Goal: Information Seeking & Learning: Learn about a topic

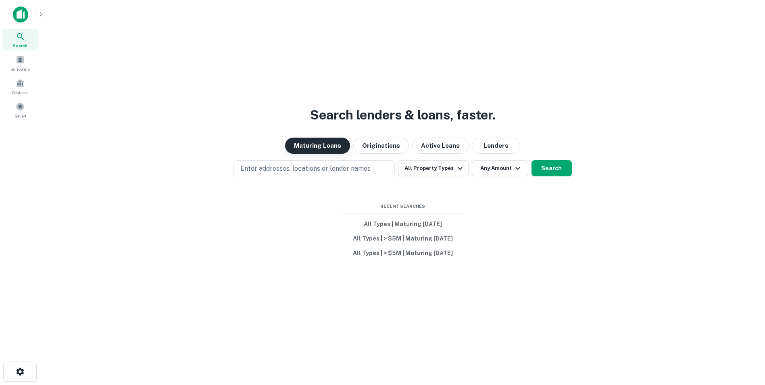
click at [330, 143] on button "Maturing Loans" at bounding box center [317, 145] width 65 height 16
click at [447, 171] on button "All Property Types" at bounding box center [433, 168] width 70 height 16
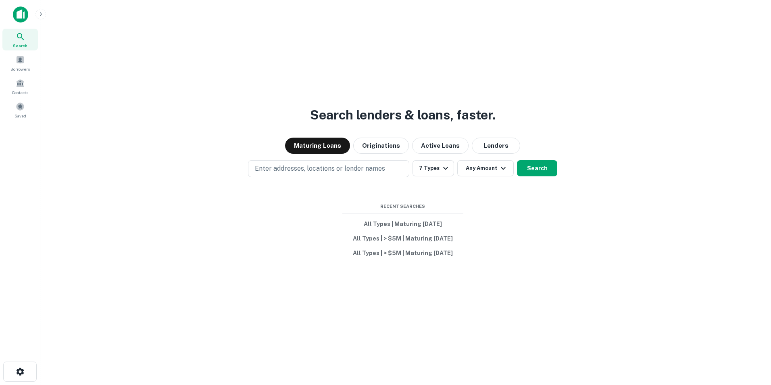
click at [572, 384] on div at bounding box center [382, 385] width 765 height 0
click at [439, 169] on button "7 Types" at bounding box center [433, 168] width 42 height 16
drag, startPoint x: 527, startPoint y: 268, endPoint x: 513, endPoint y: 260, distance: 16.2
click at [513, 384] on div at bounding box center [382, 385] width 765 height 0
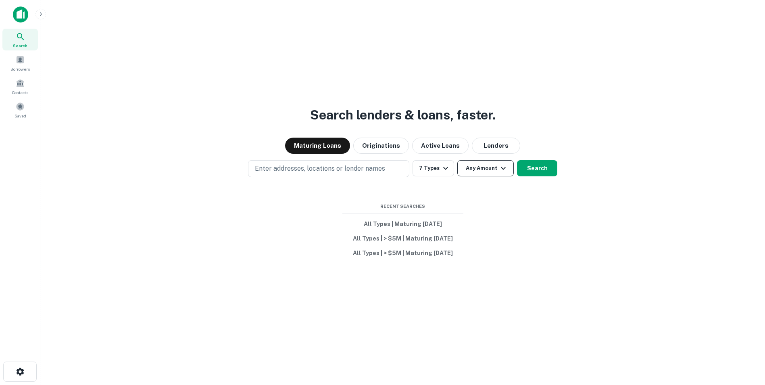
click at [499, 167] on icon "button" at bounding box center [503, 168] width 10 height 10
type input "*******"
click at [506, 384] on div at bounding box center [382, 385] width 765 height 0
click at [374, 168] on p "Enter addresses, locations or lender names" at bounding box center [320, 169] width 130 height 10
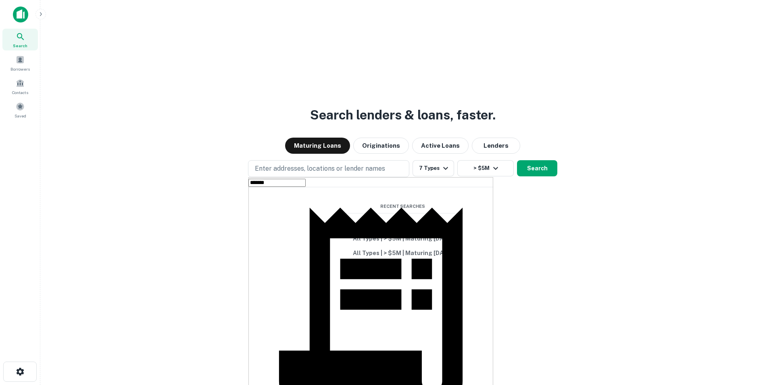
click at [293, 187] on input "*******" at bounding box center [276, 183] width 57 height 8
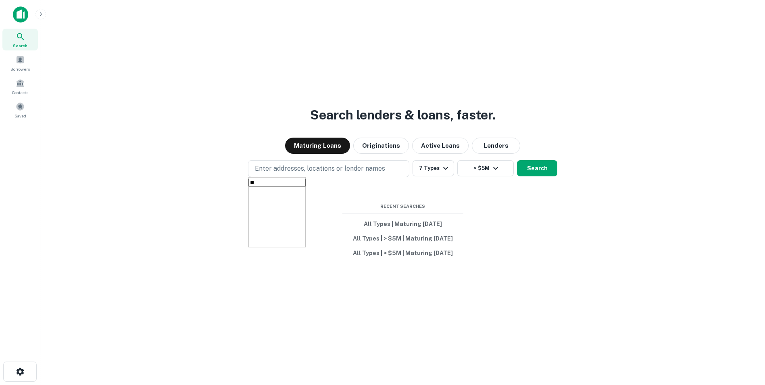
type input "*"
type input "*******"
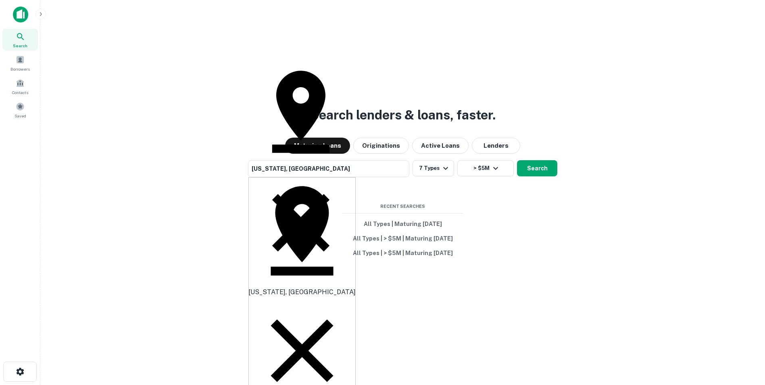
click at [300, 297] on icon at bounding box center [301, 350] width 107 height 107
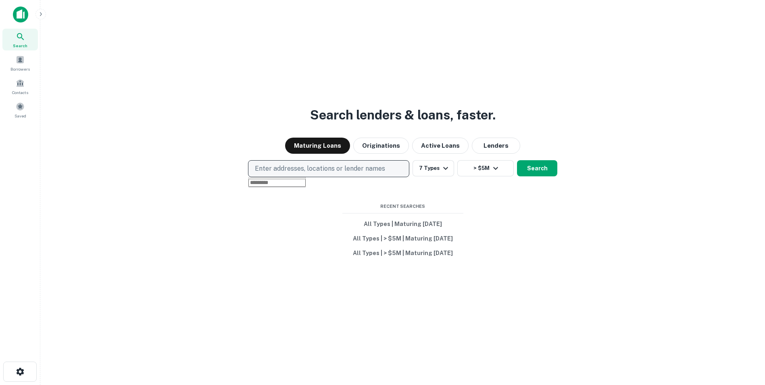
click at [313, 162] on button "Enter addresses, locations or lender names" at bounding box center [328, 168] width 161 height 17
click at [315, 168] on p "Enter addresses, locations or lender names" at bounding box center [320, 169] width 130 height 10
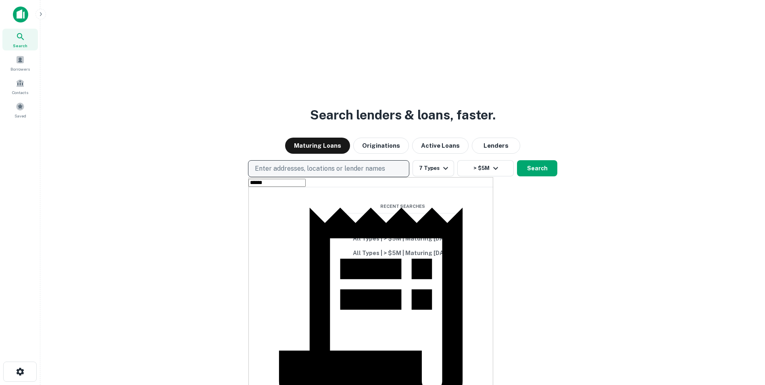
type input "*******"
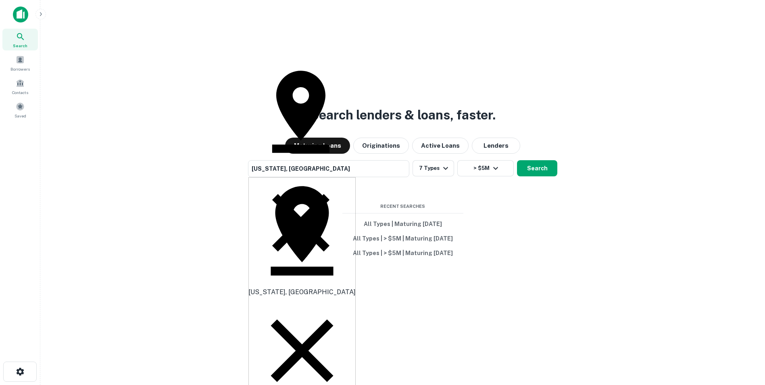
type input "**********"
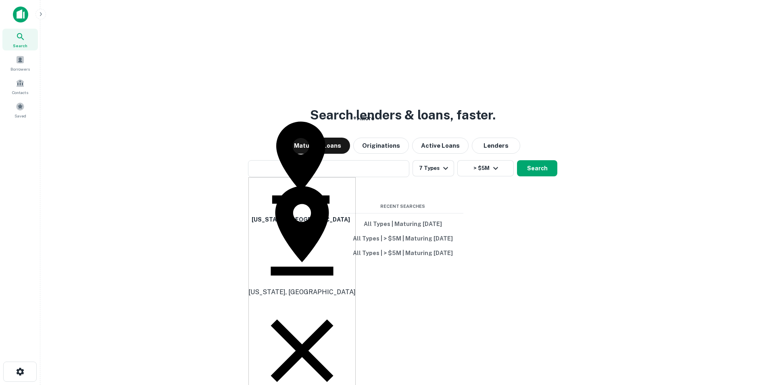
type input "**********"
type input "*********"
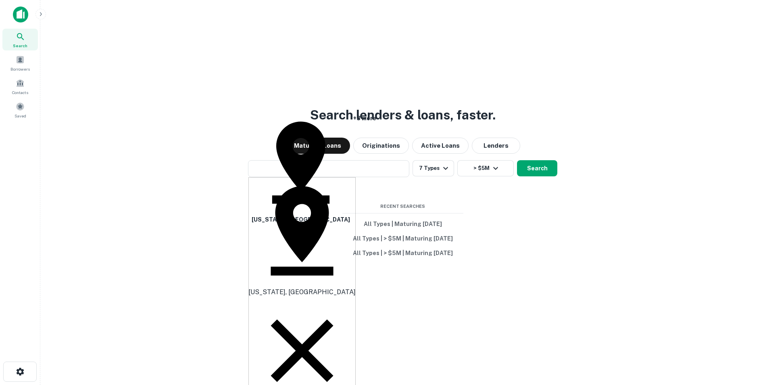
type input "*******"
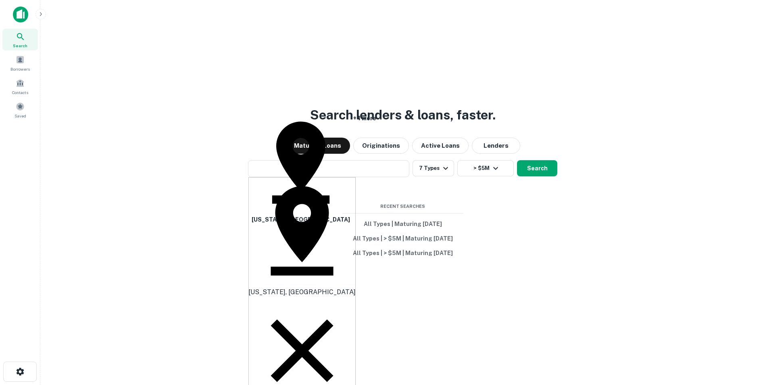
type input "*********"
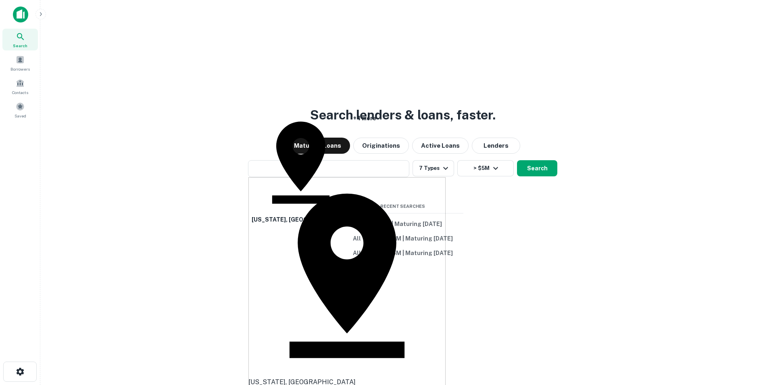
click at [299, 308] on body "Search Borrowers Contacts Saved Search lenders & loans, faster. Maturing Loans …" at bounding box center [382, 192] width 765 height 385
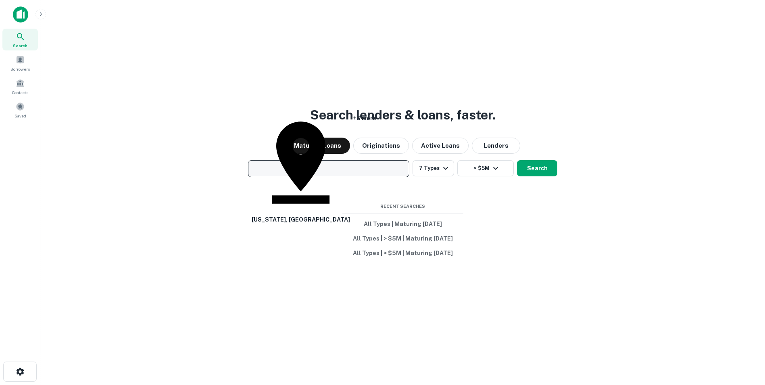
click at [339, 171] on button "[US_STATE], [GEOGRAPHIC_DATA] +5 more" at bounding box center [328, 168] width 161 height 17
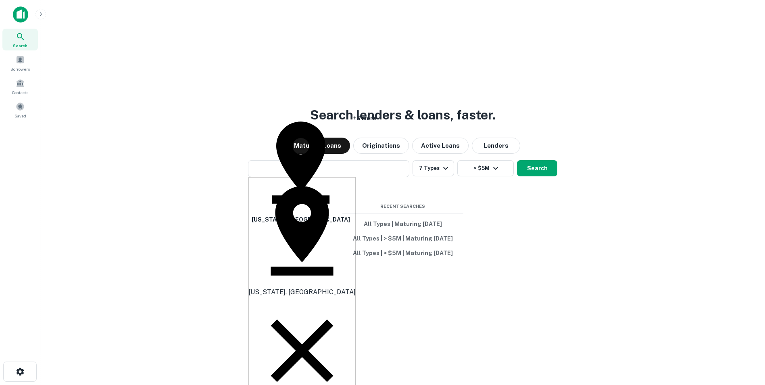
type input "*******"
click at [547, 171] on button "Search" at bounding box center [537, 168] width 40 height 16
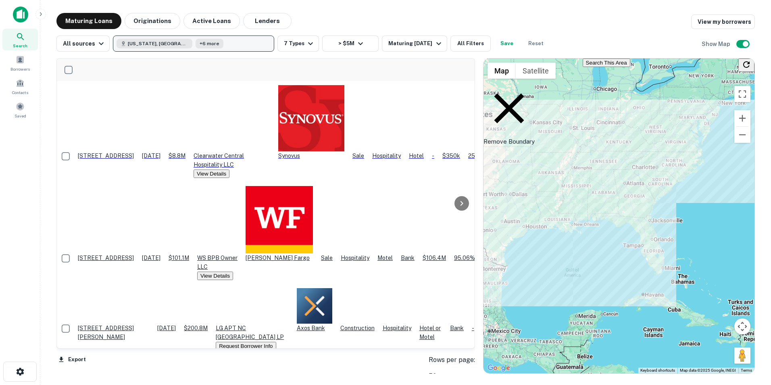
click at [235, 42] on button "[US_STATE], [GEOGRAPHIC_DATA] +6 more" at bounding box center [193, 43] width 161 height 16
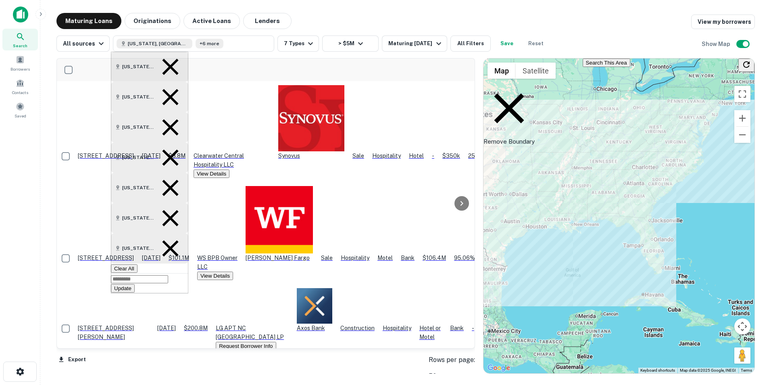
click at [168, 275] on input "text" at bounding box center [139, 279] width 57 height 8
type input "********"
type input "*******"
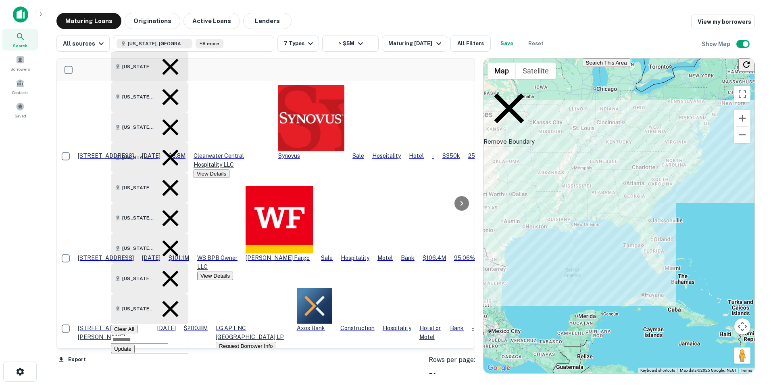
click at [135, 344] on button "Update" at bounding box center [123, 348] width 24 height 8
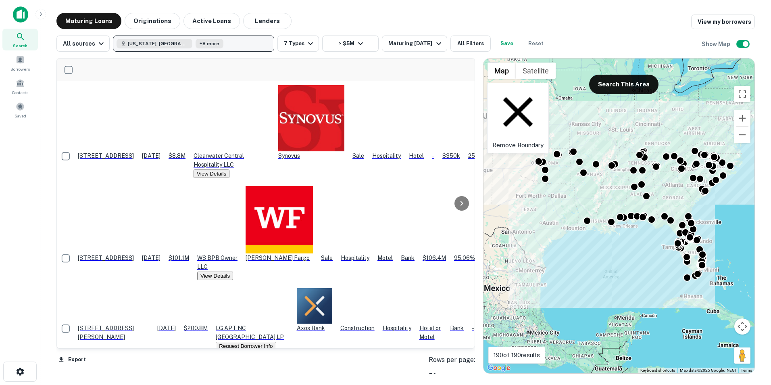
click at [221, 48] on button "[US_STATE], [GEOGRAPHIC_DATA] +8 more" at bounding box center [193, 43] width 161 height 16
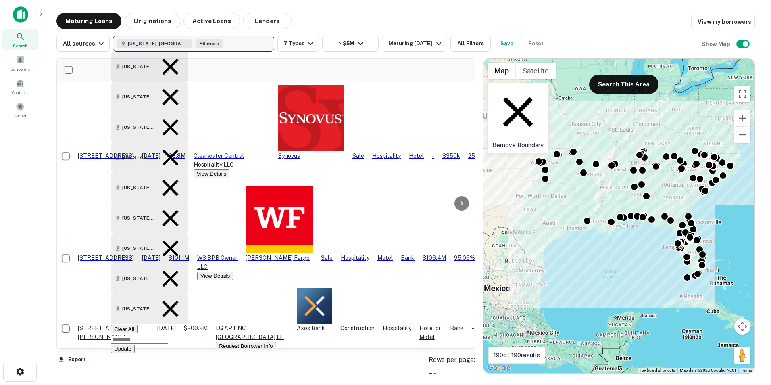
click at [222, 42] on button "[US_STATE], [GEOGRAPHIC_DATA] +8 more" at bounding box center [193, 43] width 161 height 16
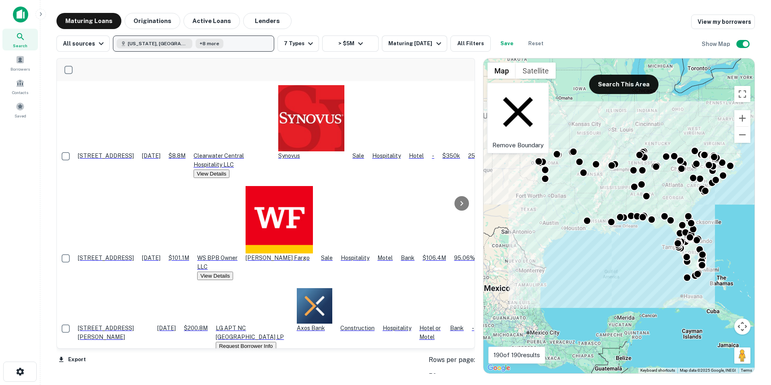
click at [222, 42] on button "[US_STATE], [GEOGRAPHIC_DATA] +8 more" at bounding box center [193, 43] width 161 height 16
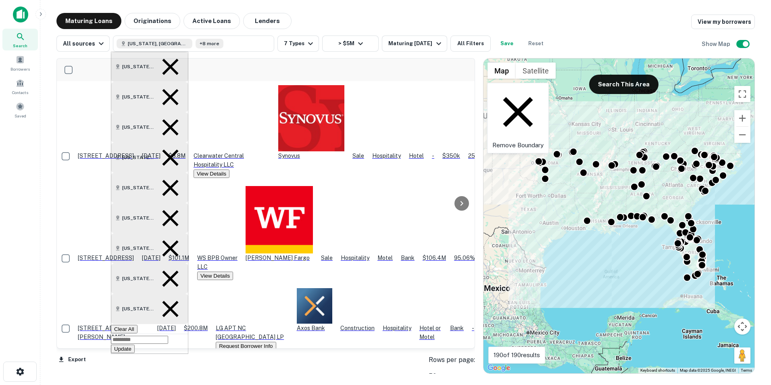
click at [168, 335] on input "text" at bounding box center [139, 339] width 57 height 8
type input "****"
click at [168, 366] on input "text" at bounding box center [139, 370] width 57 height 8
type input "*"
type input "********"
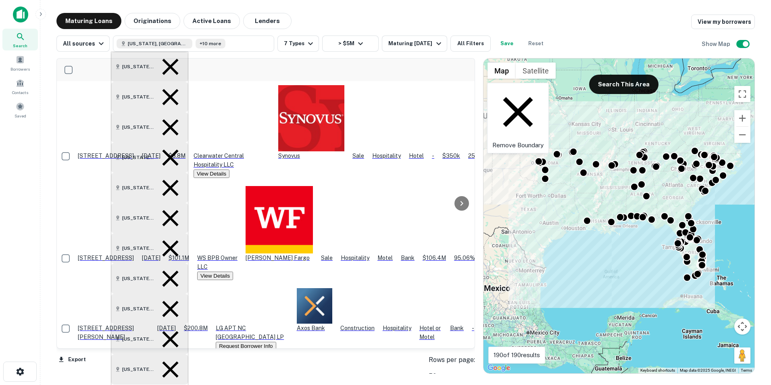
type input "****"
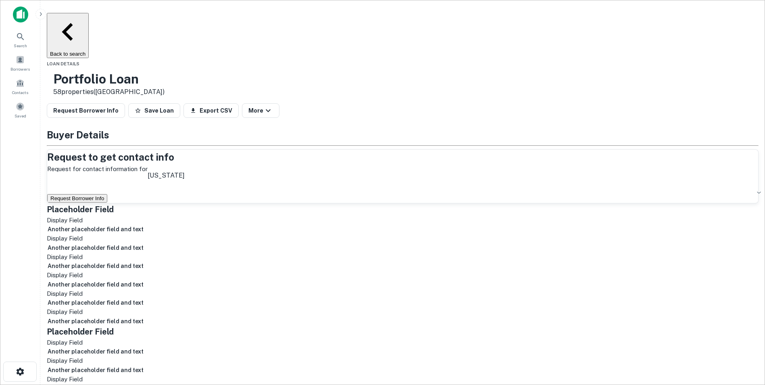
click at [85, 22] on icon "button" at bounding box center [67, 31] width 35 height 35
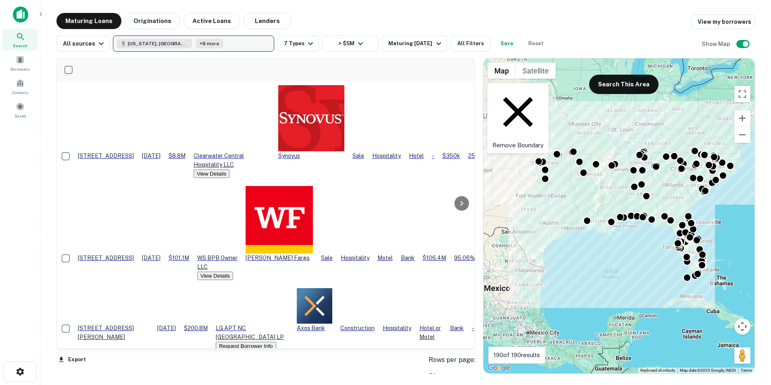
click at [213, 44] on button "[US_STATE], [GEOGRAPHIC_DATA] +8 more" at bounding box center [193, 43] width 161 height 16
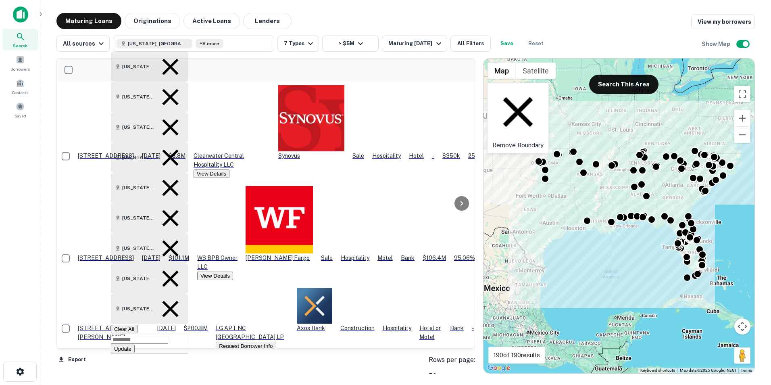
click at [168, 335] on input "text" at bounding box center [139, 339] width 57 height 8
type input "****"
click at [135, 374] on button "Update" at bounding box center [123, 378] width 24 height 8
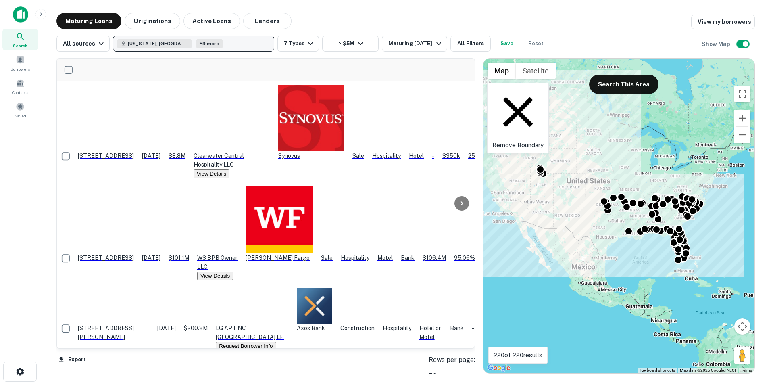
click at [229, 42] on button "[US_STATE], [GEOGRAPHIC_DATA] +9 more" at bounding box center [193, 43] width 161 height 16
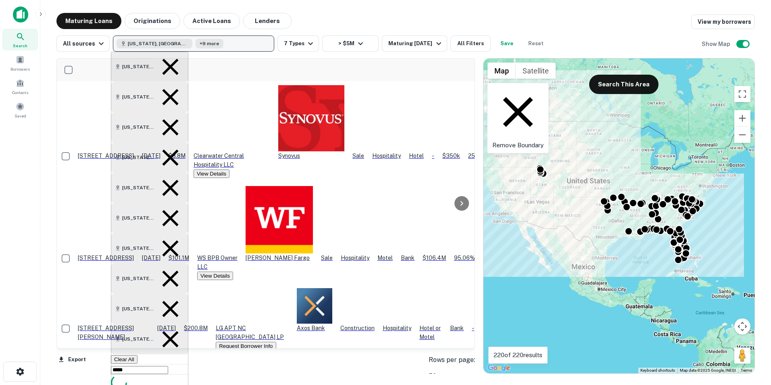
type input "******"
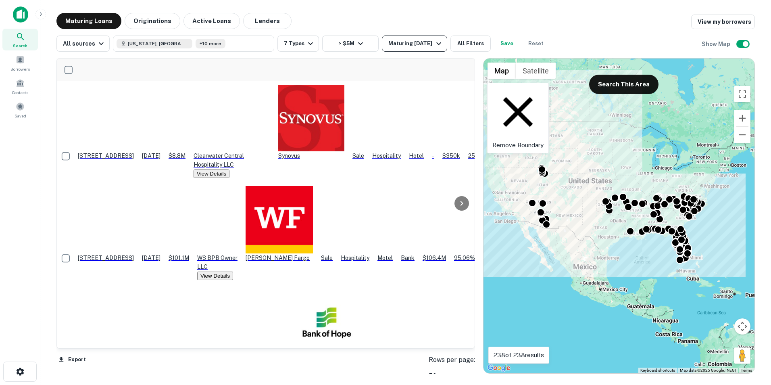
click at [435, 48] on icon "button" at bounding box center [439, 44] width 10 height 10
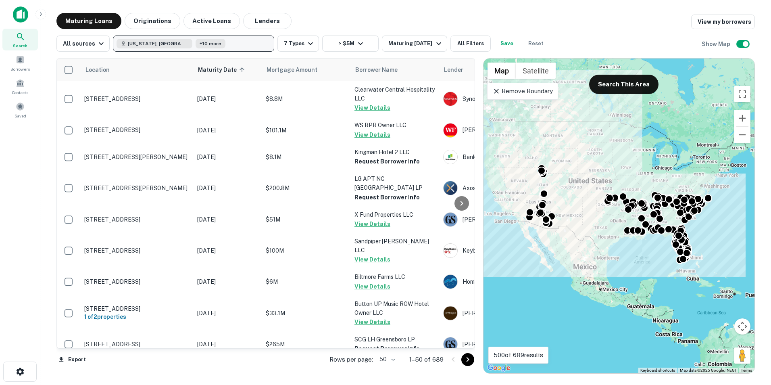
click at [224, 48] on button "[US_STATE], [GEOGRAPHIC_DATA] +10 more" at bounding box center [193, 43] width 161 height 16
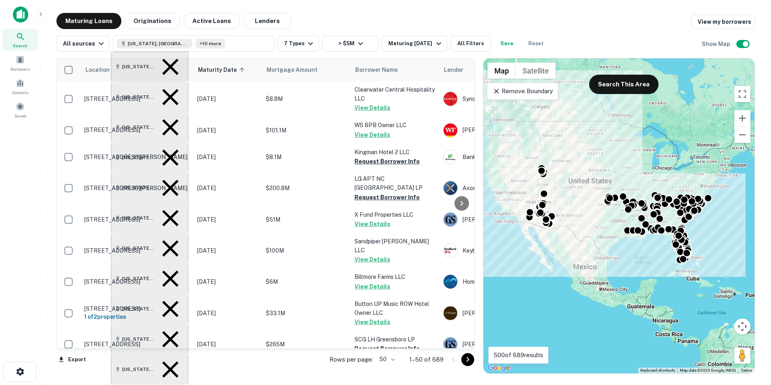
type input "*****"
type input "**********"
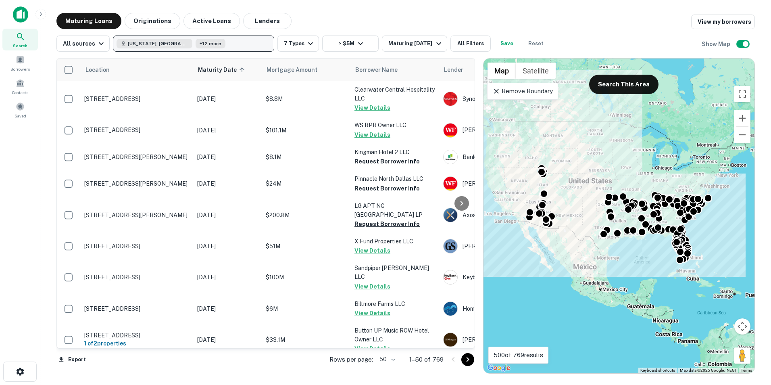
click at [211, 46] on button "[US_STATE], [GEOGRAPHIC_DATA] +12 more" at bounding box center [193, 43] width 161 height 16
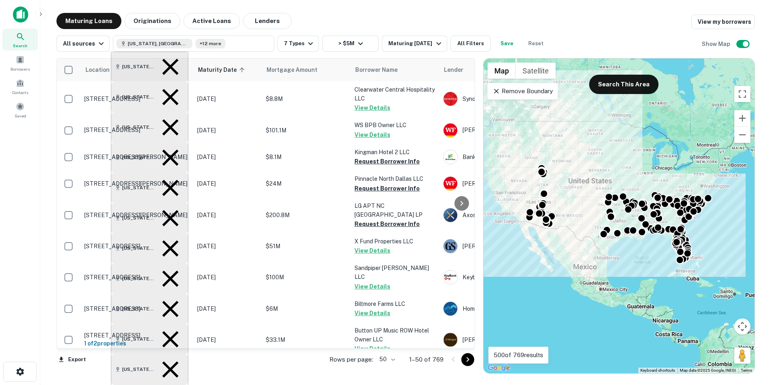
type input "******"
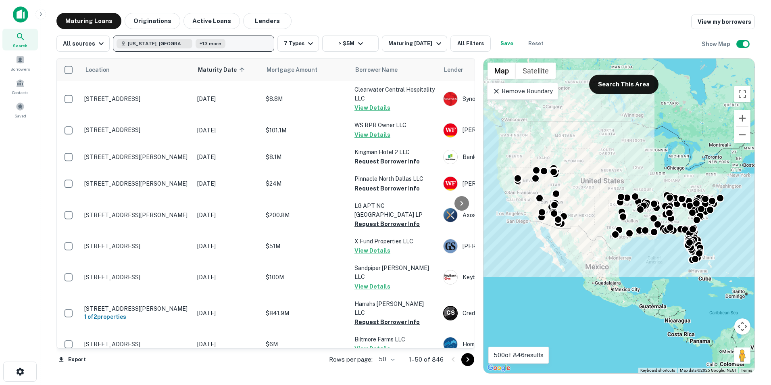
click at [235, 42] on button "[US_STATE], [GEOGRAPHIC_DATA] +13 more" at bounding box center [193, 43] width 161 height 16
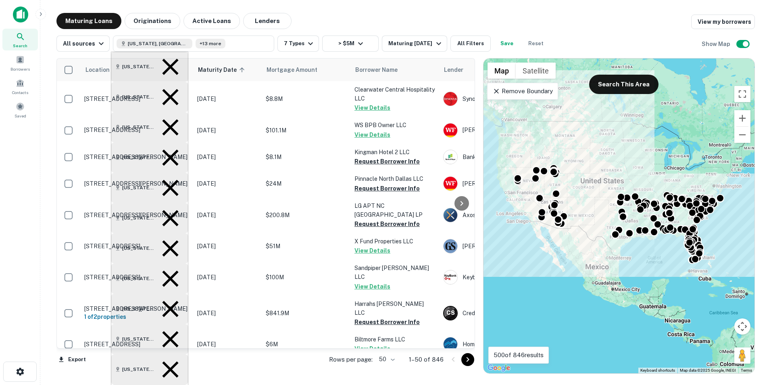
type input "*******"
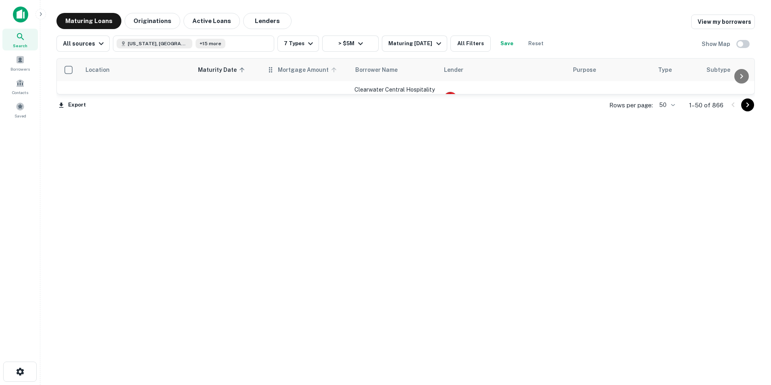
click at [300, 72] on span "Mortgage Amount" at bounding box center [308, 70] width 61 height 10
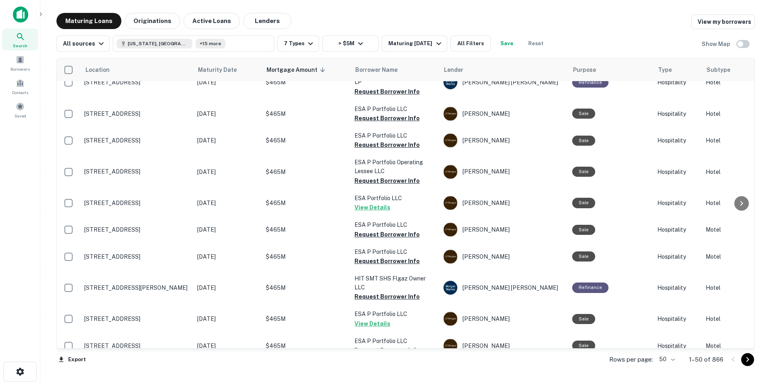
scroll to position [1165, 0]
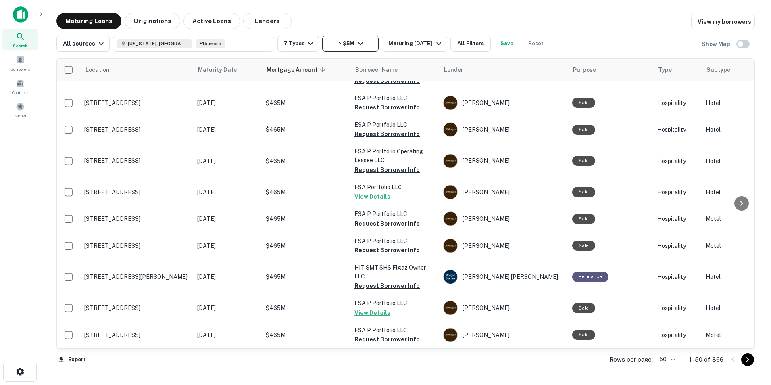
click at [356, 46] on icon "button" at bounding box center [361, 44] width 10 height 10
type input "*"
type input "*********"
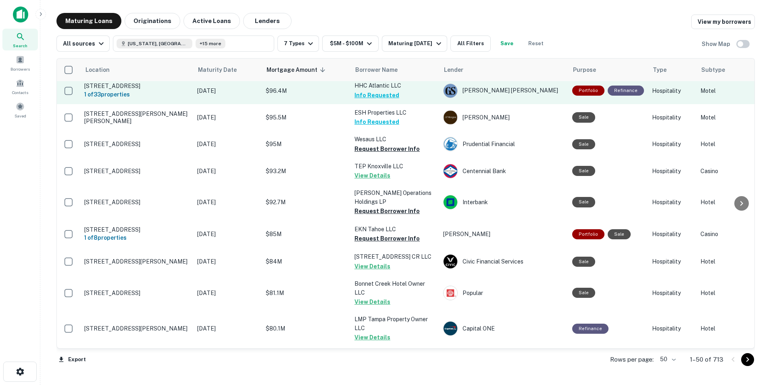
scroll to position [40, 0]
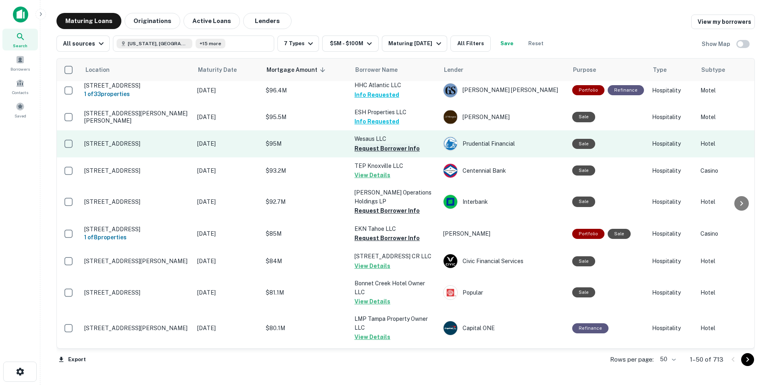
click at [378, 153] on button "Request Borrower Info" at bounding box center [386, 149] width 65 height 10
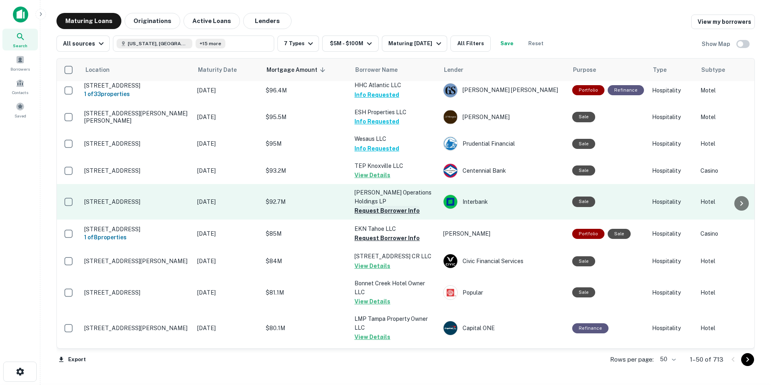
click at [370, 213] on button "Request Borrower Info" at bounding box center [386, 211] width 65 height 10
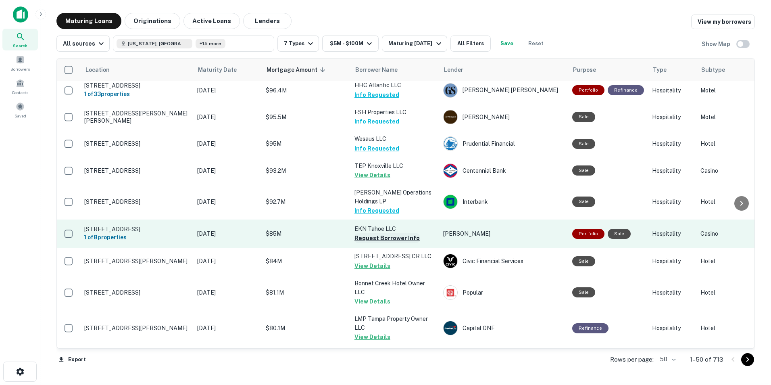
click at [370, 241] on button "Request Borrower Info" at bounding box center [386, 238] width 65 height 10
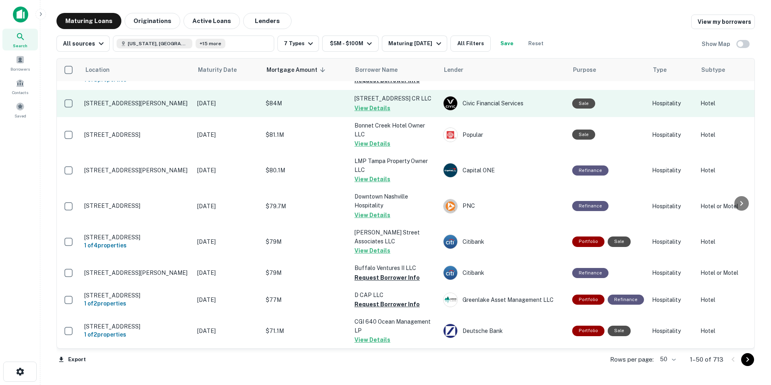
scroll to position [199, 0]
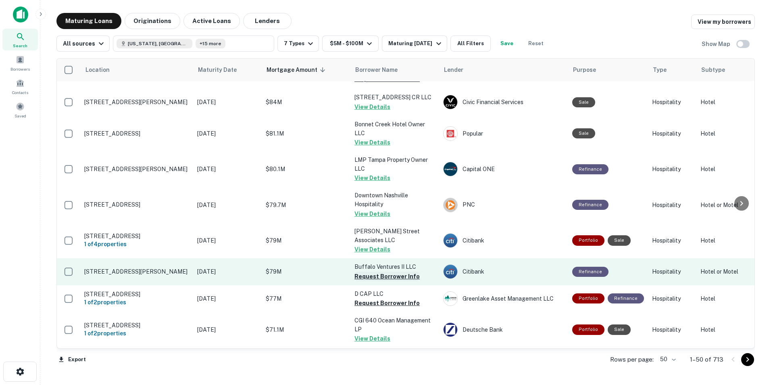
click at [377, 274] on button "Request Borrower Info" at bounding box center [386, 276] width 65 height 10
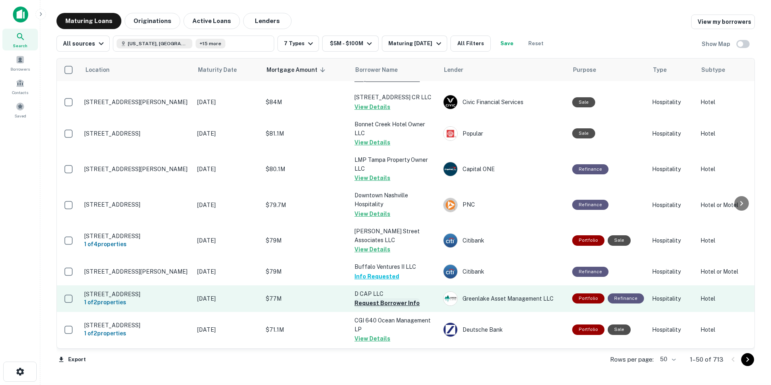
click at [373, 303] on button "Request Borrower Info" at bounding box center [386, 303] width 65 height 10
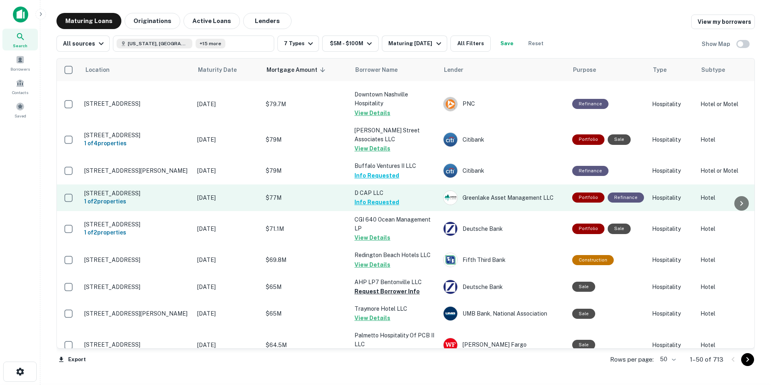
scroll to position [300, 0]
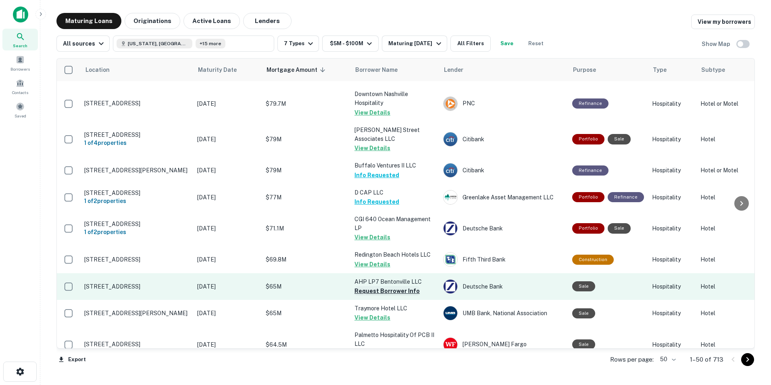
click at [372, 287] on button "Request Borrower Info" at bounding box center [386, 291] width 65 height 10
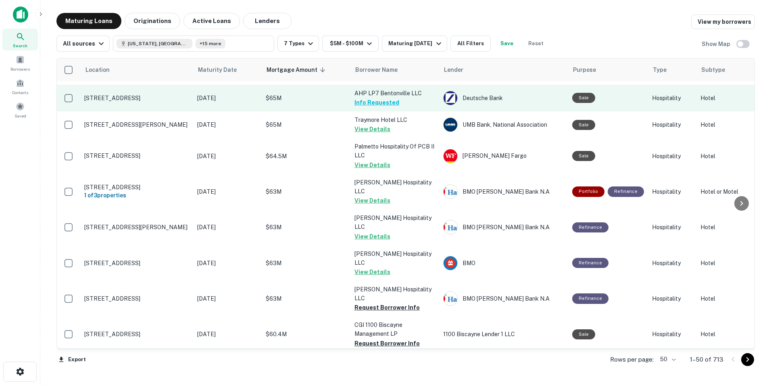
scroll to position [489, 0]
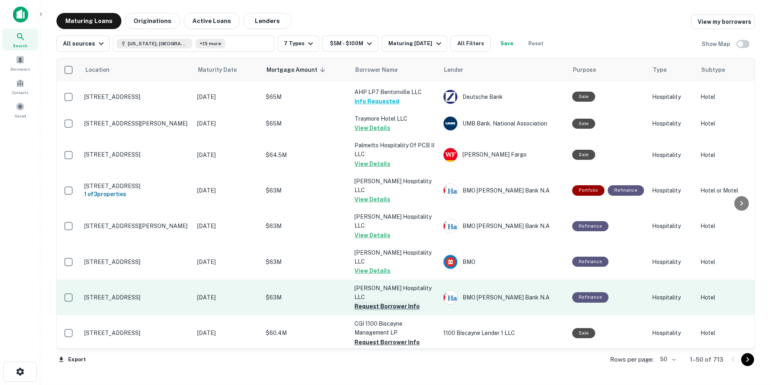
click at [372, 301] on button "Request Borrower Info" at bounding box center [386, 306] width 65 height 10
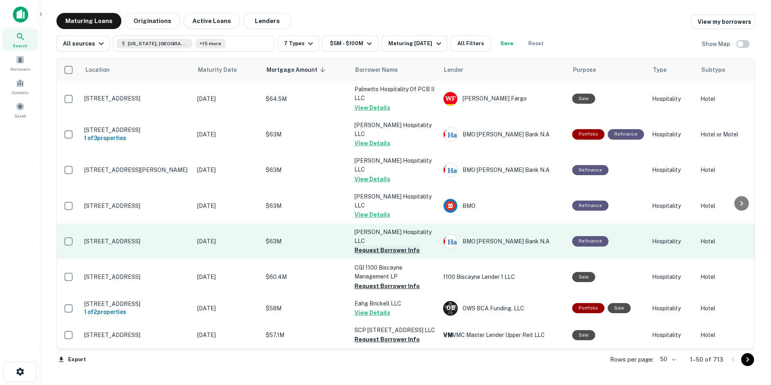
scroll to position [547, 0]
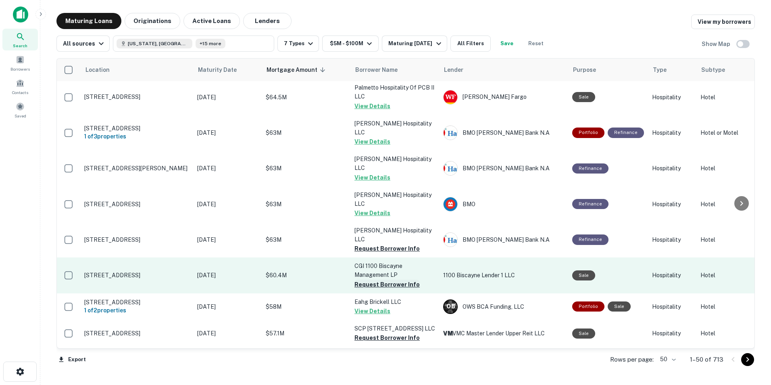
click at [385, 279] on button "Request Borrower Info" at bounding box center [386, 284] width 65 height 10
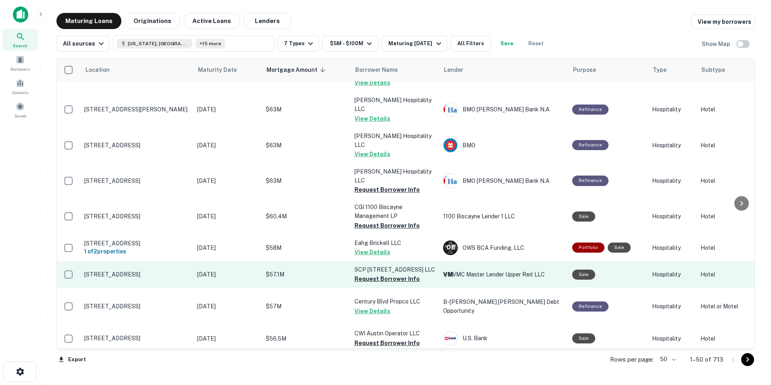
scroll to position [607, 0]
click at [383, 273] on button "Request Borrower Info" at bounding box center [386, 278] width 65 height 10
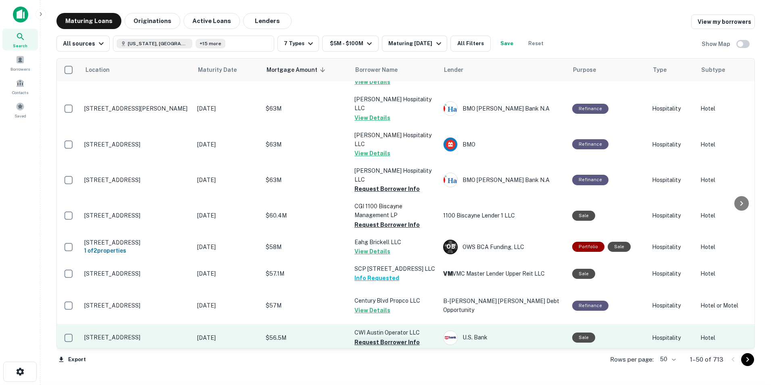
click at [374, 337] on button "Request Borrower Info" at bounding box center [386, 342] width 65 height 10
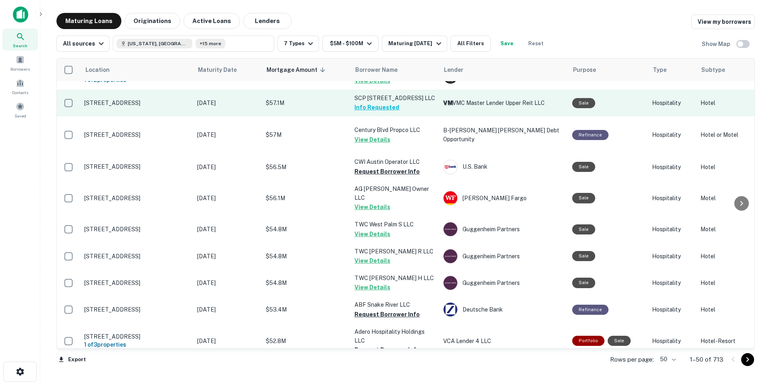
scroll to position [778, 0]
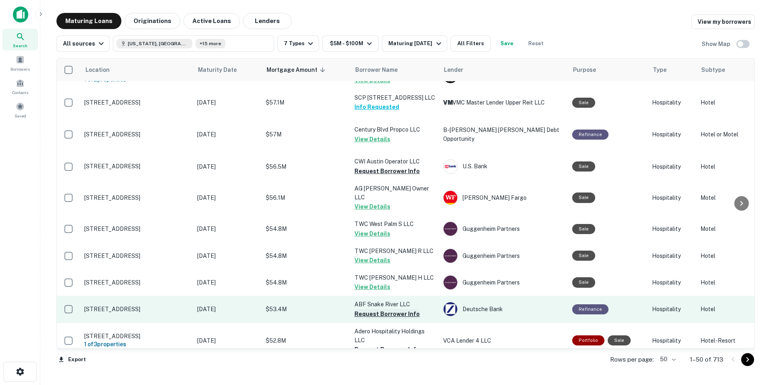
click at [372, 309] on button "Request Borrower Info" at bounding box center [386, 314] width 65 height 10
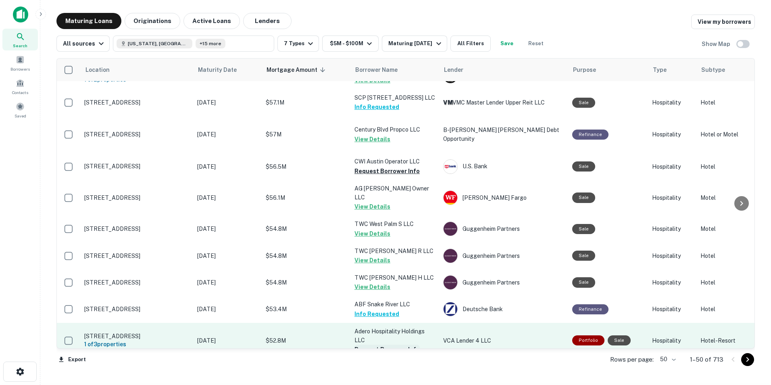
click at [369, 344] on button "Request Borrower Info" at bounding box center [386, 349] width 65 height 10
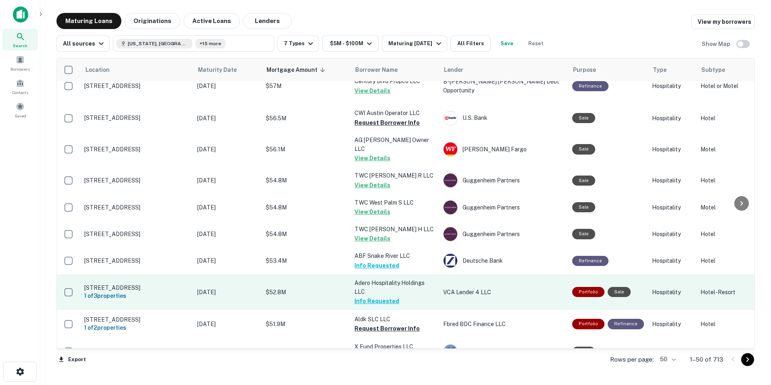
scroll to position [830, 0]
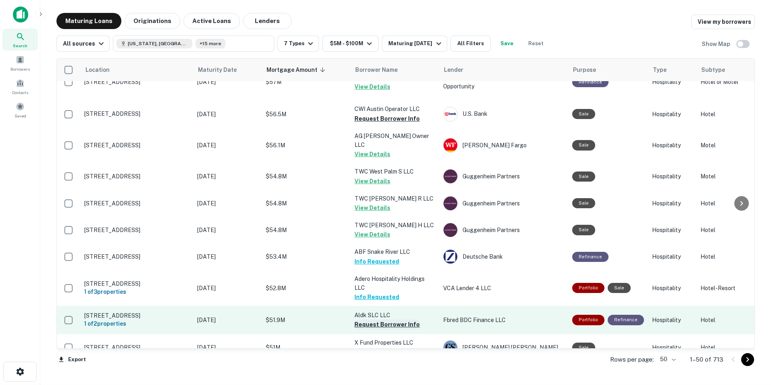
click at [370, 319] on button "Request Borrower Info" at bounding box center [386, 324] width 65 height 10
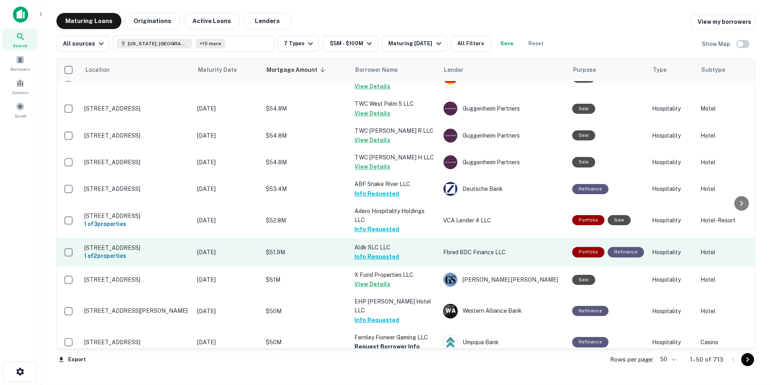
scroll to position [899, 0]
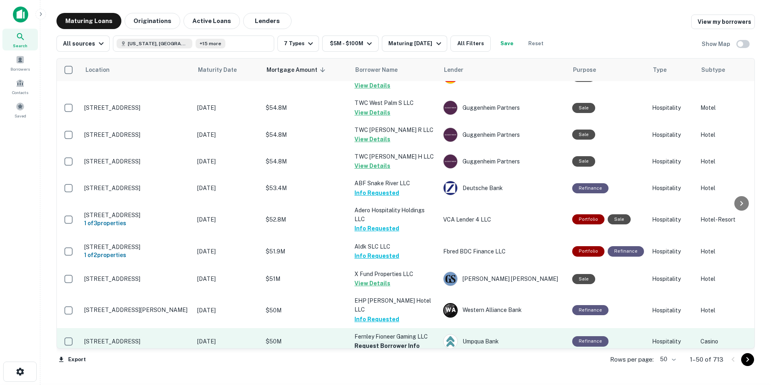
click at [374, 341] on button "Request Borrower Info" at bounding box center [386, 346] width 65 height 10
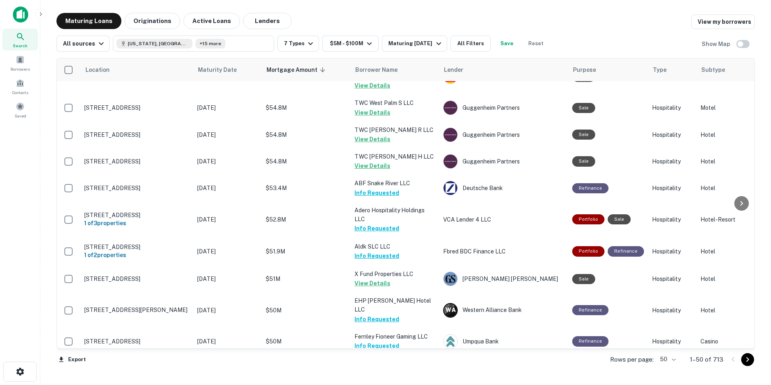
click at [370, 368] on button "Request Borrower Info" at bounding box center [386, 373] width 65 height 10
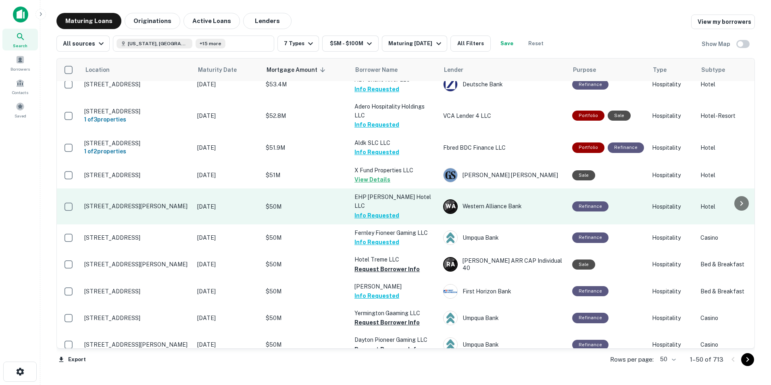
scroll to position [1002, 0]
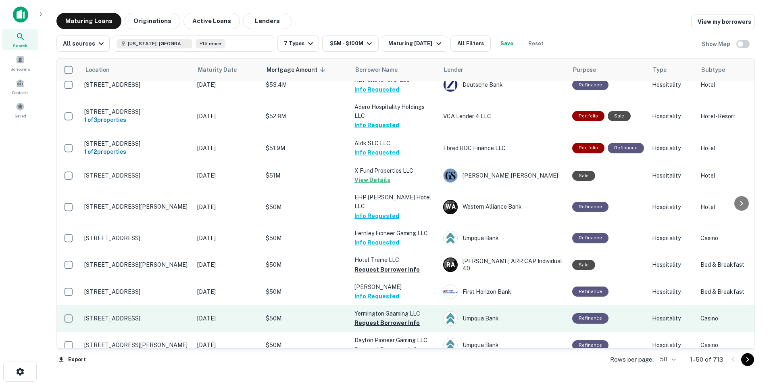
click at [378, 318] on button "Request Borrower Info" at bounding box center [386, 323] width 65 height 10
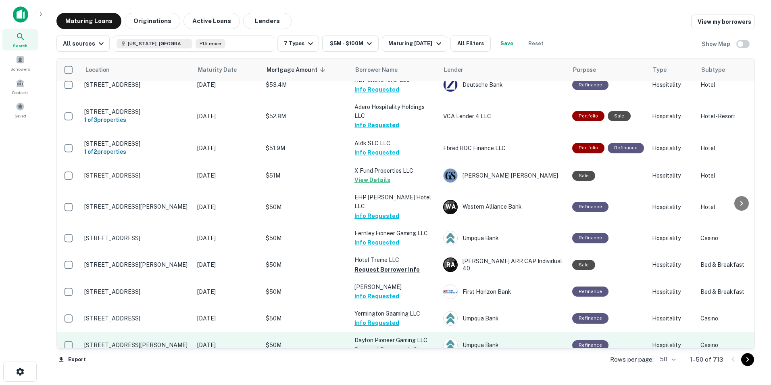
click at [372, 345] on button "Request Borrower Info" at bounding box center [386, 350] width 65 height 10
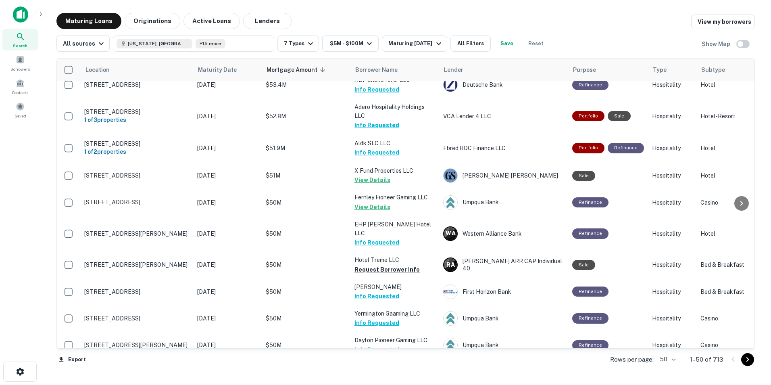
click at [370, 371] on button "Request Borrower Info" at bounding box center [386, 376] width 65 height 10
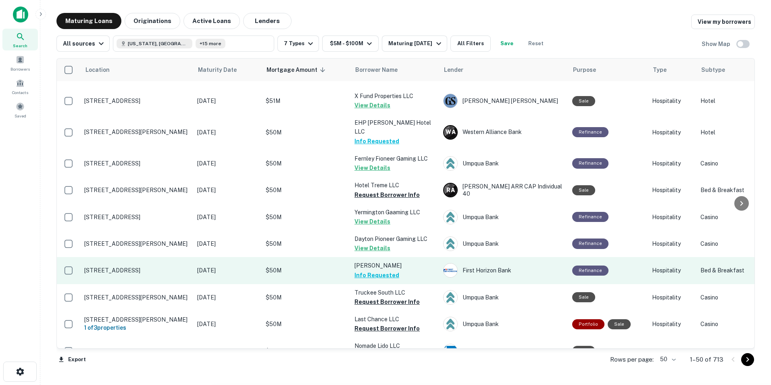
scroll to position [1080, 0]
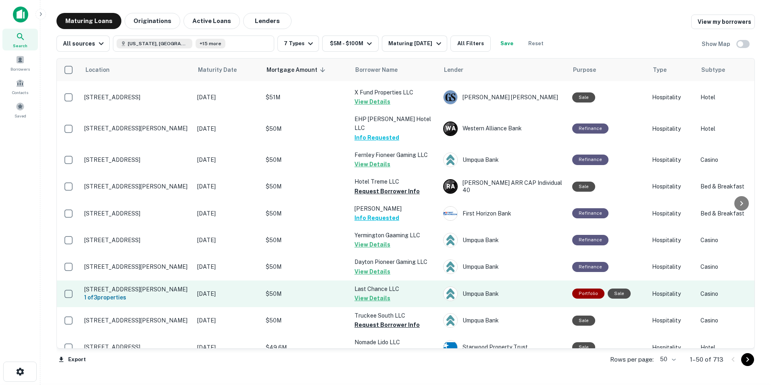
click at [373, 293] on button "View Details" at bounding box center [372, 298] width 36 height 10
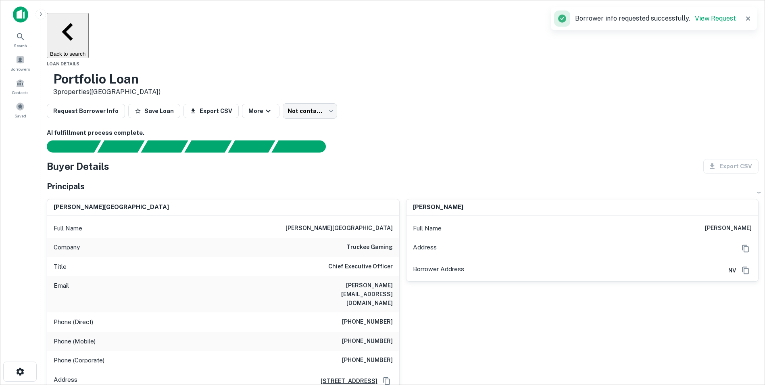
click at [89, 17] on button "Back to search" at bounding box center [68, 35] width 42 height 45
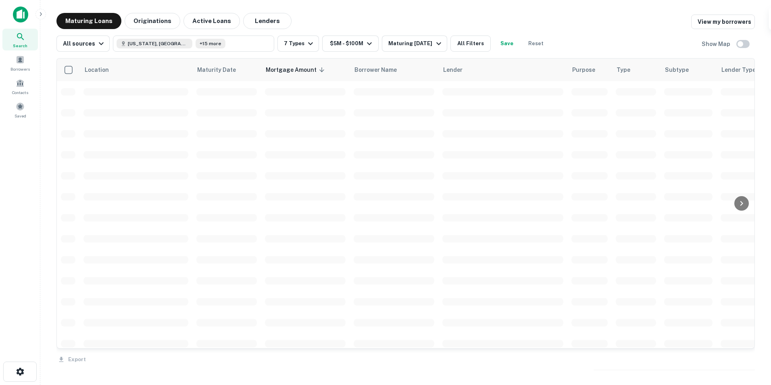
scroll to position [1080, 0]
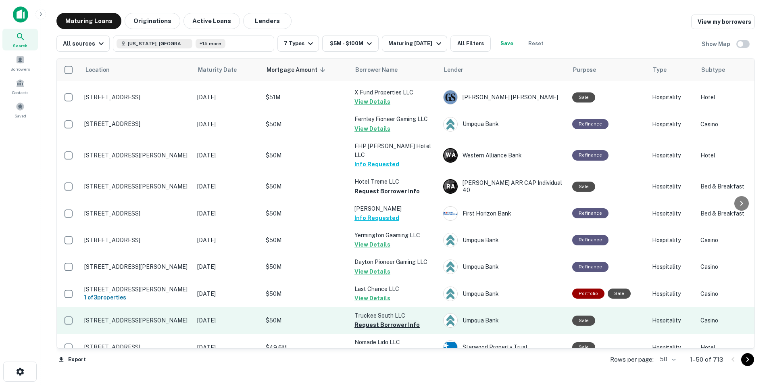
click at [384, 320] on button "Request Borrower Info" at bounding box center [386, 325] width 65 height 10
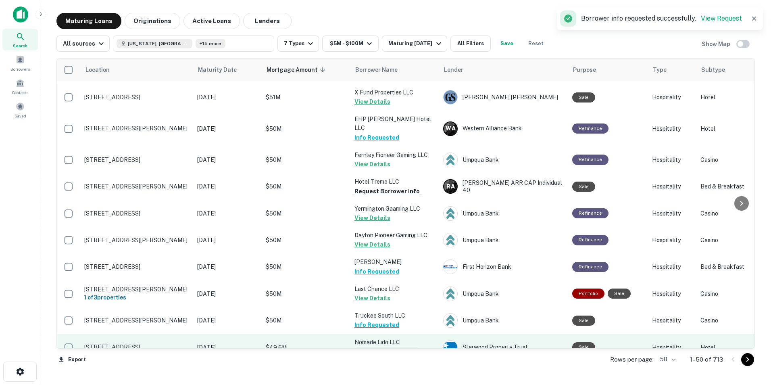
click at [376, 347] on button "Request Borrower Info" at bounding box center [386, 352] width 65 height 10
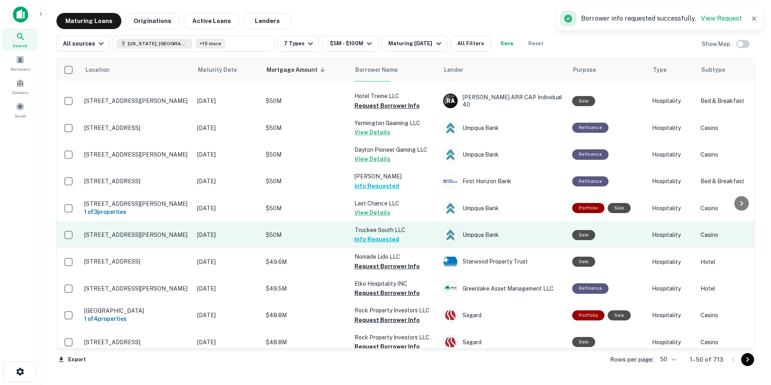
scroll to position [1166, 0]
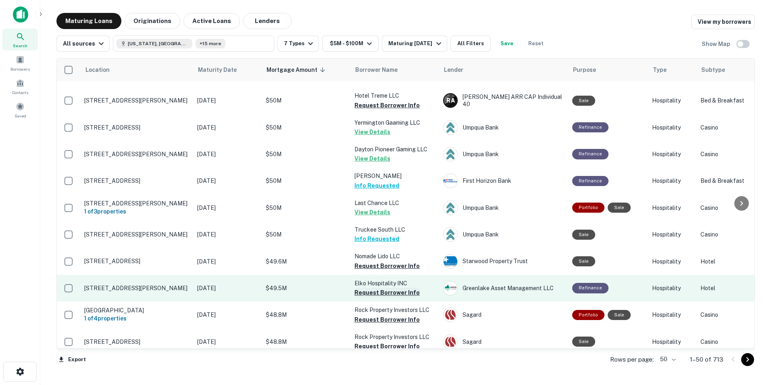
click at [381, 287] on button "Request Borrower Info" at bounding box center [386, 292] width 65 height 10
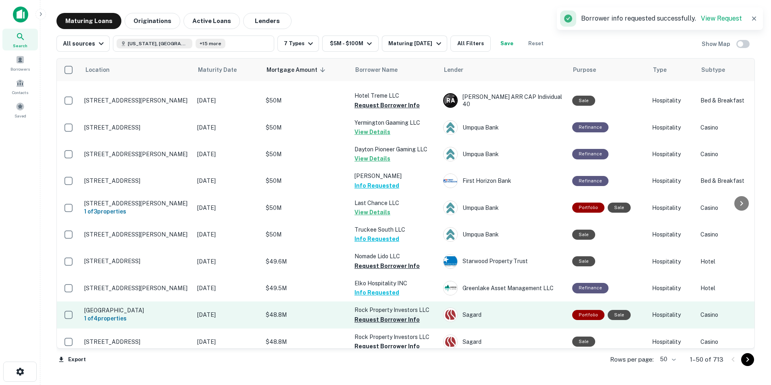
click at [376, 314] on button "Request Borrower Info" at bounding box center [386, 319] width 65 height 10
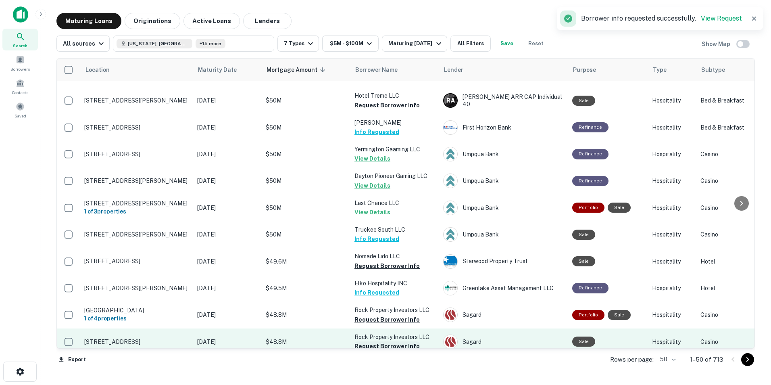
click at [384, 341] on button "Request Borrower Info" at bounding box center [386, 346] width 65 height 10
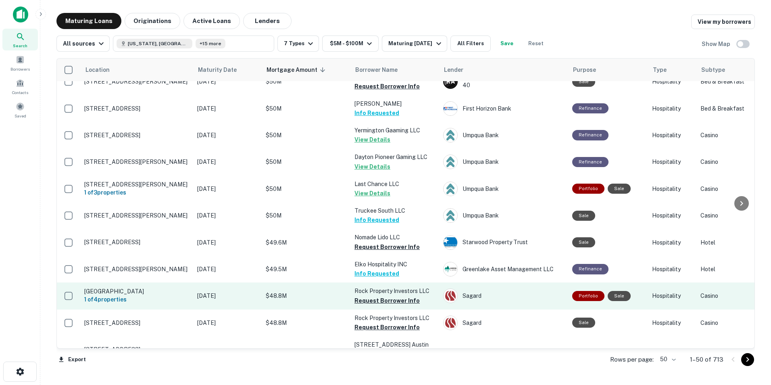
scroll to position [1184, 0]
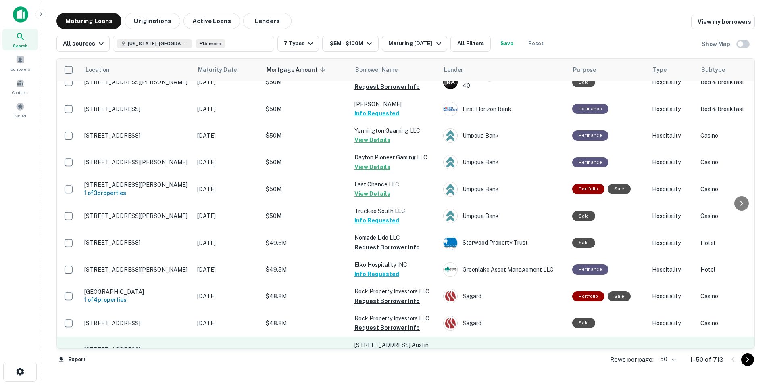
click at [379, 358] on button "Request Borrower Info" at bounding box center [386, 363] width 65 height 10
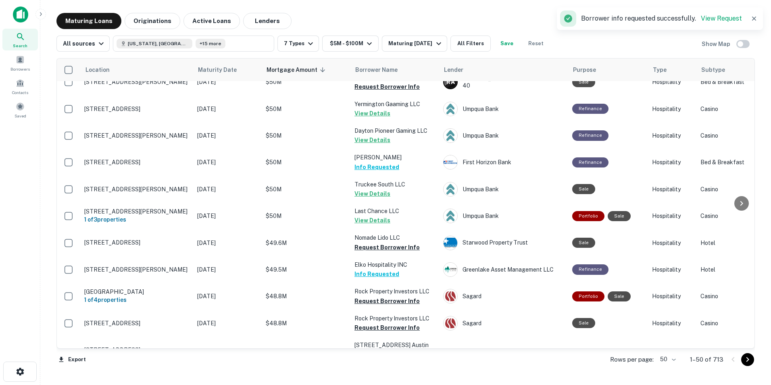
click at [379, 384] on button "Request Borrower Info" at bounding box center [386, 390] width 65 height 10
click at [746, 360] on icon "Go to next page" at bounding box center [748, 359] width 10 height 10
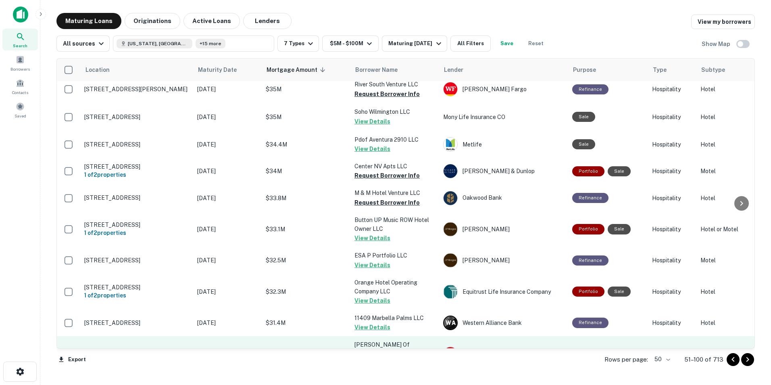
scroll to position [1171, 0]
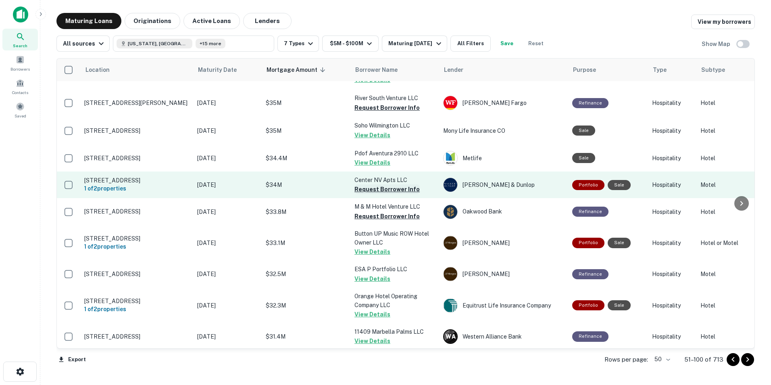
click at [386, 184] on button "Request Borrower Info" at bounding box center [386, 189] width 65 height 10
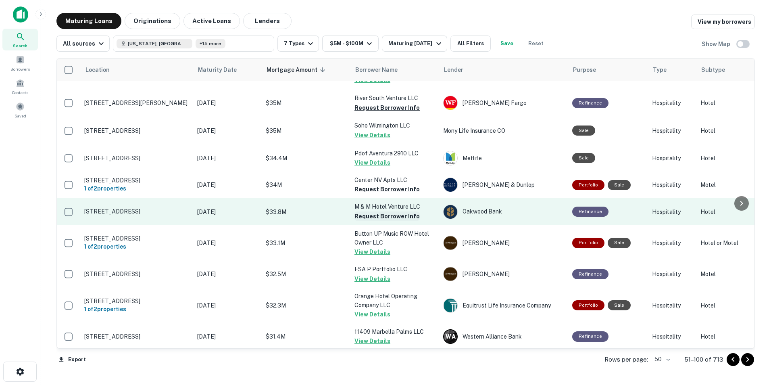
click at [395, 211] on button "Request Borrower Info" at bounding box center [386, 216] width 65 height 10
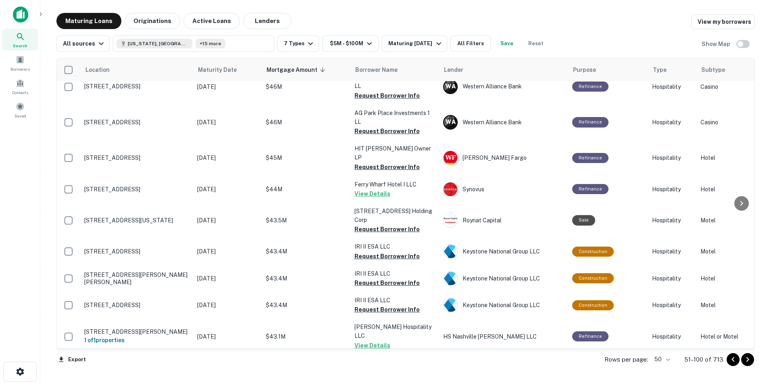
scroll to position [0, 0]
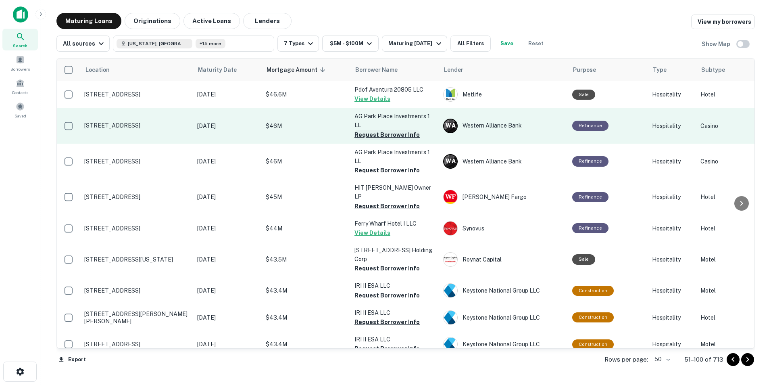
click at [366, 133] on button "Request Borrower Info" at bounding box center [386, 135] width 65 height 10
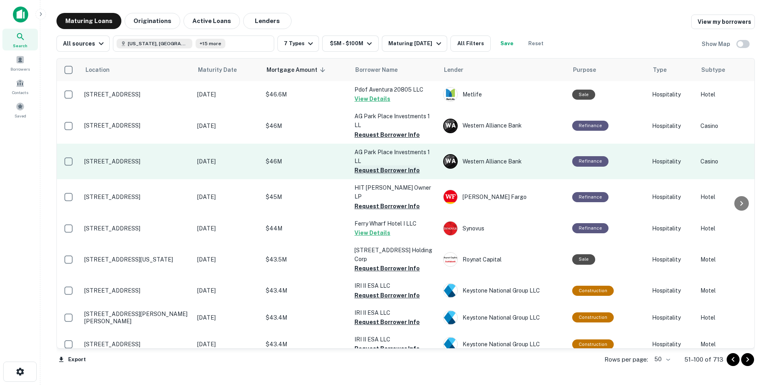
click at [383, 171] on button "Request Borrower Info" at bounding box center [386, 170] width 65 height 10
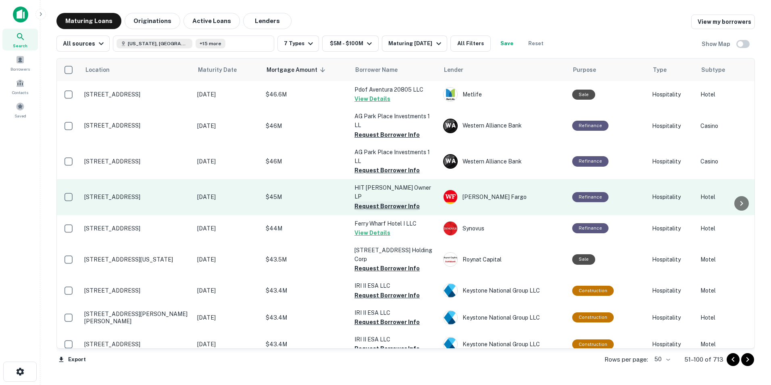
click at [387, 201] on button "Request Borrower Info" at bounding box center [386, 206] width 65 height 10
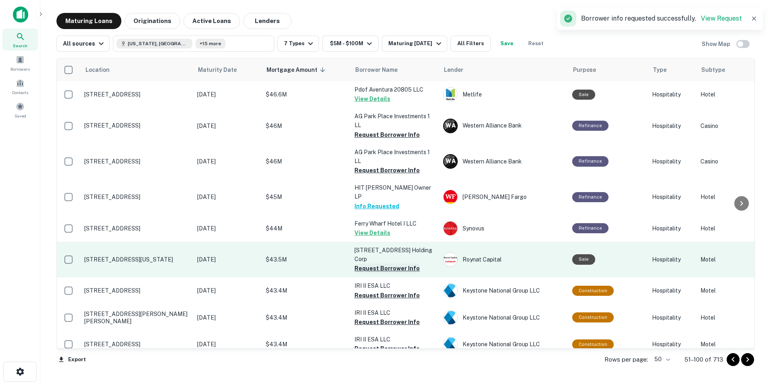
click at [379, 263] on button "Request Borrower Info" at bounding box center [386, 268] width 65 height 10
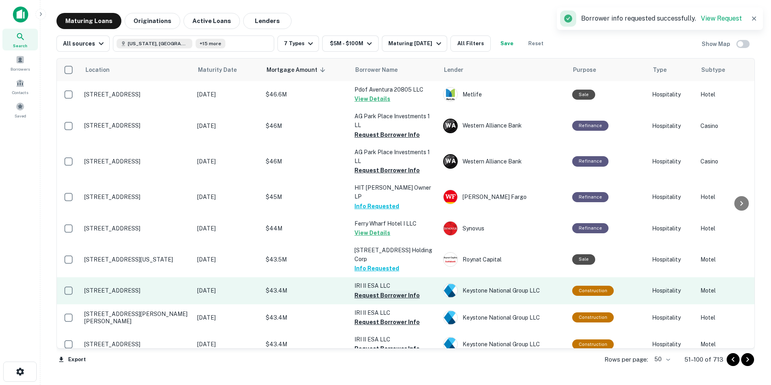
click at [377, 290] on button "Request Borrower Info" at bounding box center [386, 295] width 65 height 10
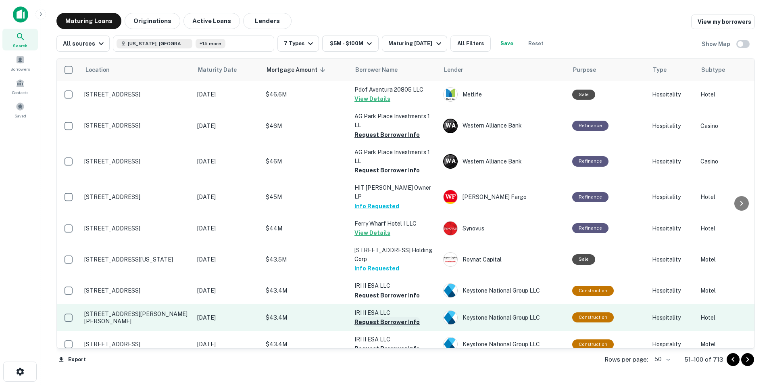
click at [383, 317] on button "Request Borrower Info" at bounding box center [386, 322] width 65 height 10
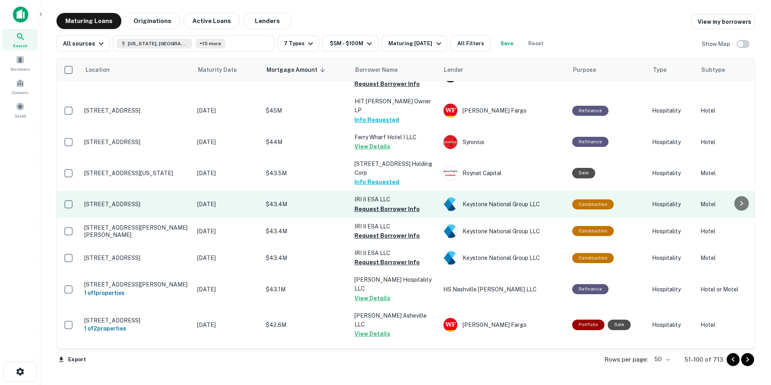
scroll to position [86, 0]
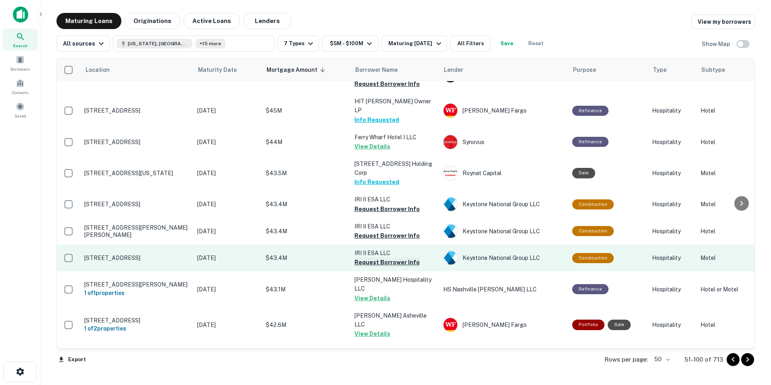
click at [370, 257] on button "Request Borrower Info" at bounding box center [386, 262] width 65 height 10
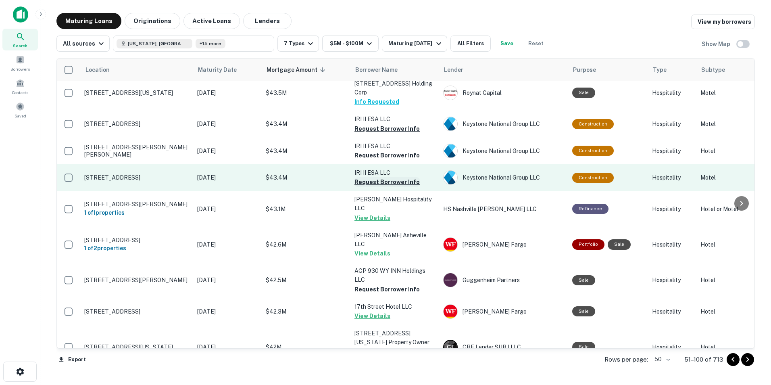
scroll to position [174, 0]
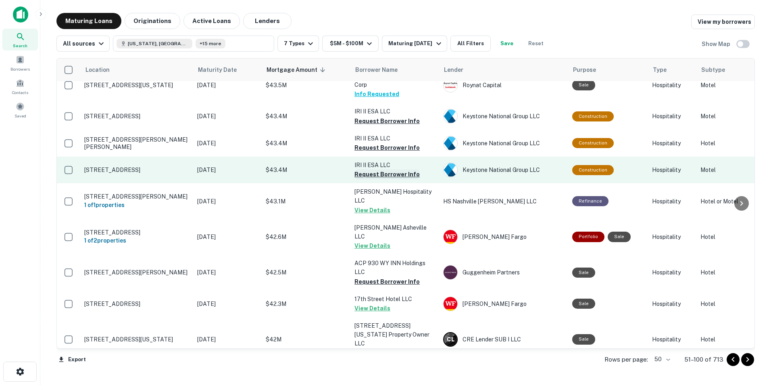
click at [370, 277] on button "Request Borrower Info" at bounding box center [386, 282] width 65 height 10
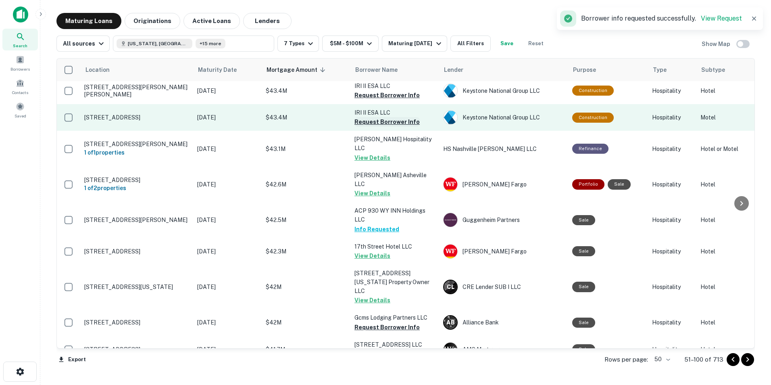
scroll to position [229, 0]
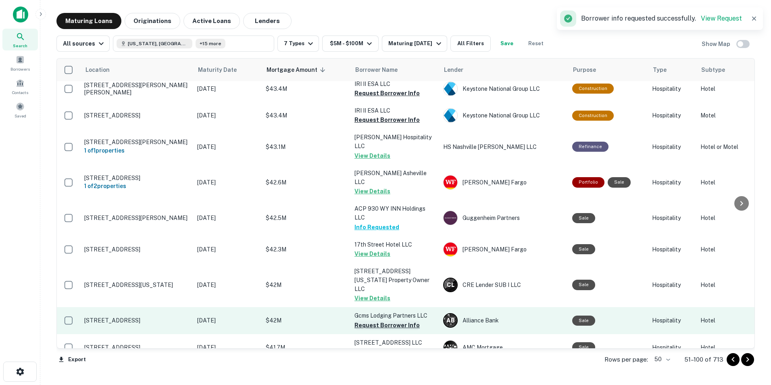
click at [368, 320] on button "Request Borrower Info" at bounding box center [386, 325] width 65 height 10
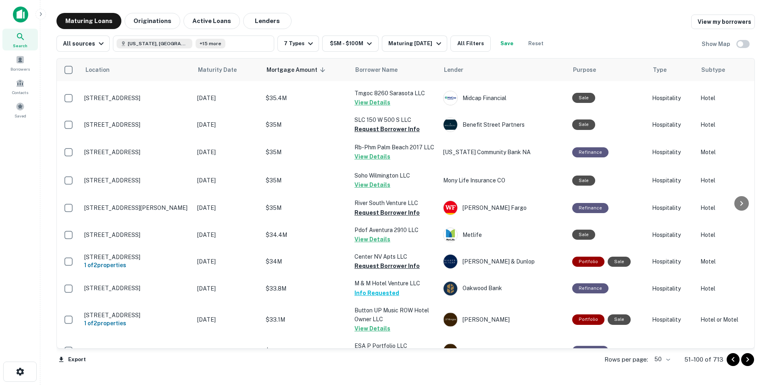
scroll to position [1171, 0]
